Goal: Task Accomplishment & Management: Manage account settings

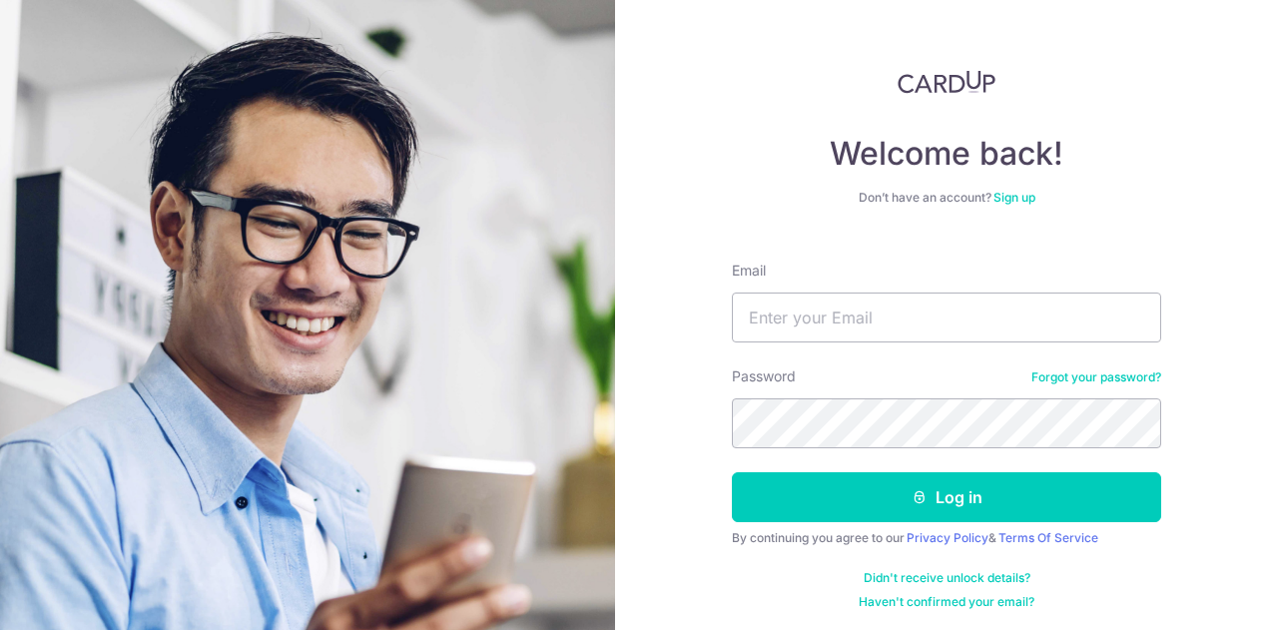
type input "[EMAIL_ADDRESS][DOMAIN_NAME]"
click at [732, 472] on button "Log in" at bounding box center [946, 497] width 429 height 50
